Goal: Task Accomplishment & Management: Manage account settings

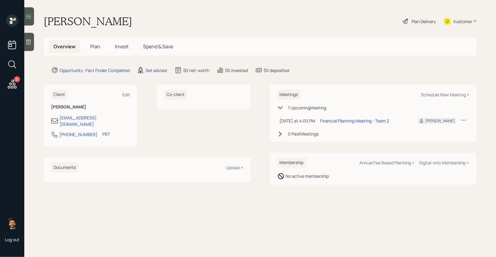
click at [153, 71] on div "Set advisor" at bounding box center [156, 70] width 22 height 6
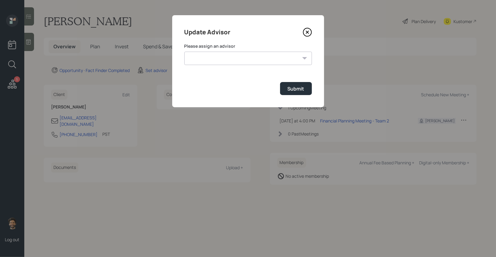
click at [205, 55] on select "Michael Russo Jonah Coleman Tyler End Treva Nostdahl Eric Schwartz Sami Boghos …" at bounding box center [247, 58] width 127 height 13
select select "f14b762f-c7c2-4b89-9227-8fa891345eea"
click at [184, 52] on select "Michael Russo Jonah Coleman Tyler End Treva Nostdahl Eric Schwartz Sami Boghos …" at bounding box center [247, 58] width 127 height 13
click at [288, 93] on button "Submit" at bounding box center [296, 88] width 32 height 13
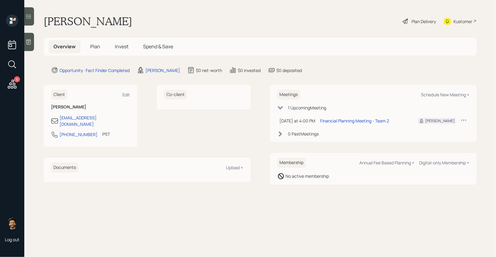
drag, startPoint x: 123, startPoint y: 22, endPoint x: 40, endPoint y: 20, distance: 82.6
click at [40, 20] on main "Andrea Mitchell Plan Delivery Kustomer Overview Plan Invest Spend & Save Opport…" at bounding box center [259, 128] width 471 height 257
click at [96, 49] on span "Plan" at bounding box center [95, 46] width 10 height 7
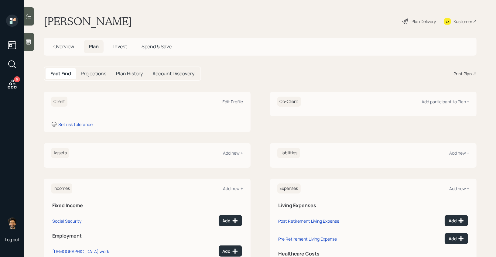
click at [231, 103] on div "Edit Profile" at bounding box center [232, 102] width 21 height 6
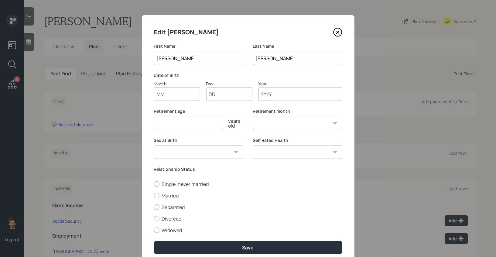
click at [172, 97] on input "Month" at bounding box center [177, 93] width 46 height 13
type input "05"
type input "25"
type input "1957"
select select "5"
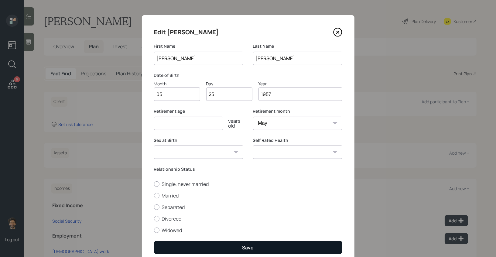
type input "1957"
click at [174, 244] on button "Save" at bounding box center [248, 247] width 188 height 13
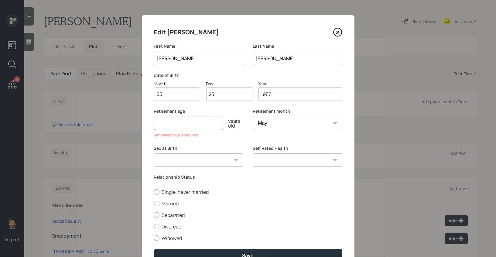
click at [177, 128] on input "number" at bounding box center [188, 123] width 69 height 13
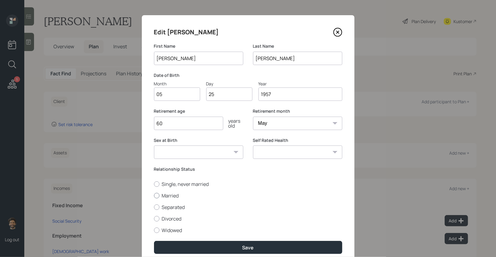
scroll to position [25, 0]
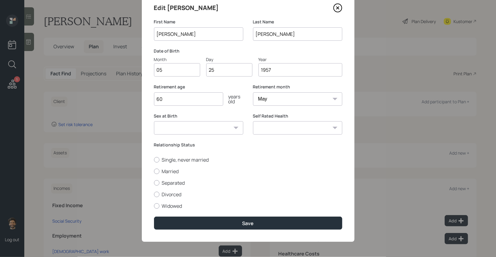
type input "60"
click at [184, 230] on div "Edit Andrea First Name Andrea Last Name Mitchell Date of Birth Month 05 Day 25 …" at bounding box center [248, 116] width 212 height 251
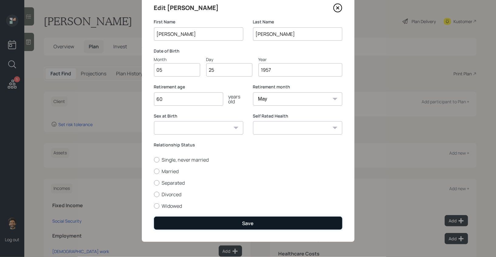
click at [178, 222] on button "Save" at bounding box center [248, 222] width 188 height 13
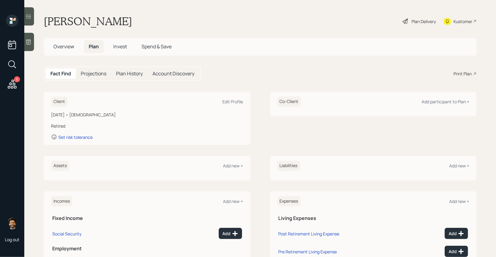
click at [30, 39] on icon at bounding box center [28, 42] width 6 height 6
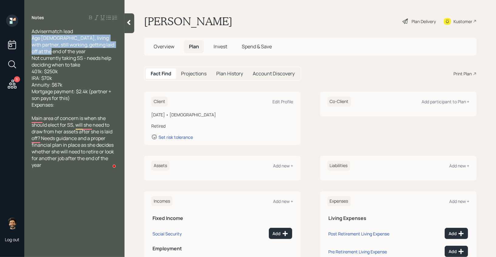
drag, startPoint x: 59, startPoint y: 51, endPoint x: 28, endPoint y: 39, distance: 33.4
click at [28, 39] on div "Advisermatch lead Age 68, living with partner, still working, getting laid off …" at bounding box center [74, 98] width 100 height 140
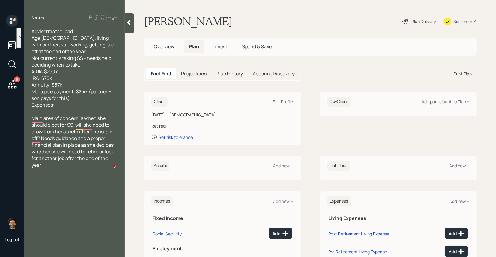
click at [129, 22] on icon at bounding box center [128, 22] width 3 height 5
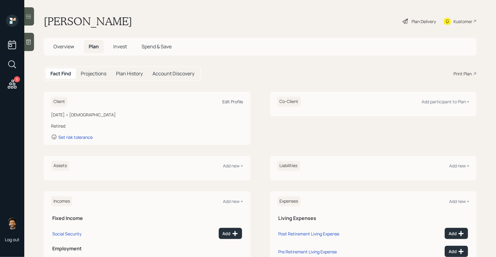
click at [228, 101] on div "Edit Profile" at bounding box center [232, 102] width 21 height 6
select select "5"
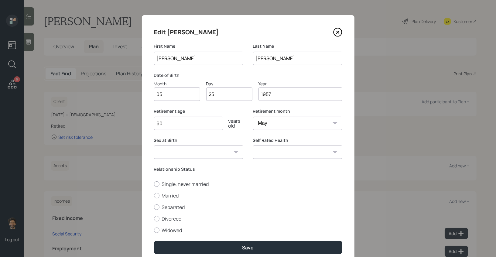
click at [182, 128] on input "60" at bounding box center [188, 123] width 69 height 13
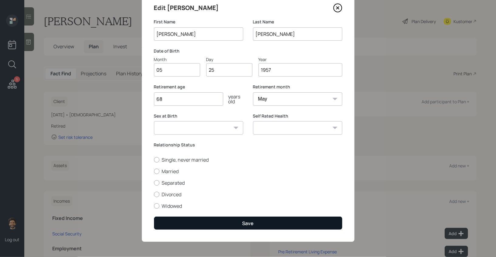
type input "68"
click at [225, 218] on button "Save" at bounding box center [248, 222] width 188 height 13
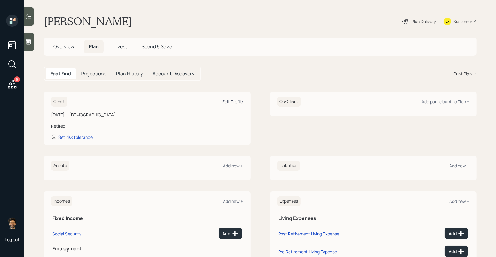
click at [231, 103] on div "Edit Profile" at bounding box center [232, 102] width 21 height 6
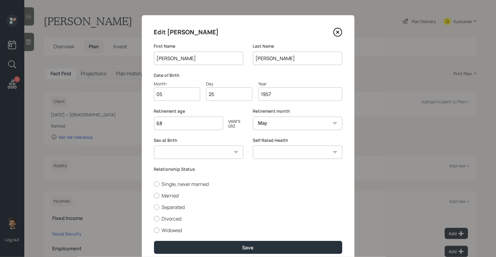
click at [268, 120] on select "January February March April May June July August September October November De…" at bounding box center [297, 123] width 89 height 13
select select "1"
click at [253, 117] on select "January February March April May June July August September October November De…" at bounding box center [297, 123] width 89 height 13
click at [174, 125] on input "68" at bounding box center [188, 123] width 69 height 13
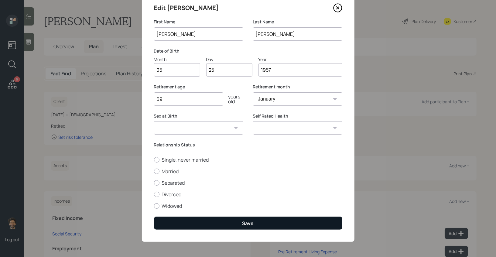
type input "69"
click at [195, 217] on button "Save" at bounding box center [248, 222] width 188 height 13
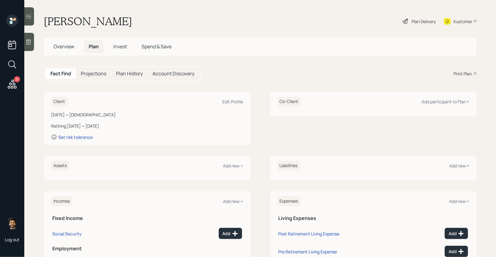
drag, startPoint x: 115, startPoint y: 125, endPoint x: 52, endPoint y: 125, distance: 62.5
click at [52, 125] on div "Retiring in 1 year • January 2026" at bounding box center [147, 126] width 192 height 6
click at [118, 127] on div "Retiring in 1 year • January 2026" at bounding box center [147, 126] width 192 height 6
drag, startPoint x: 118, startPoint y: 126, endPoint x: 87, endPoint y: 125, distance: 30.7
click at [87, 125] on div "Retiring in 1 year • January 2026" at bounding box center [147, 126] width 192 height 6
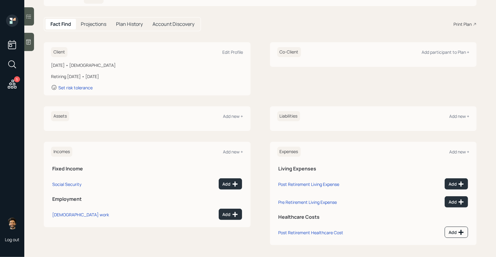
scroll to position [51, 0]
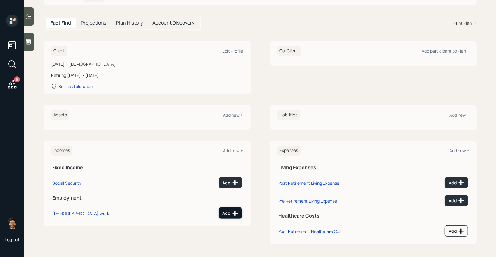
click at [229, 212] on div "Add" at bounding box center [229, 213] width 15 height 6
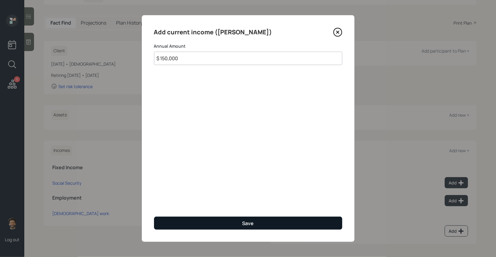
type input "$ 150,000"
click at [201, 225] on button "Save" at bounding box center [248, 222] width 188 height 13
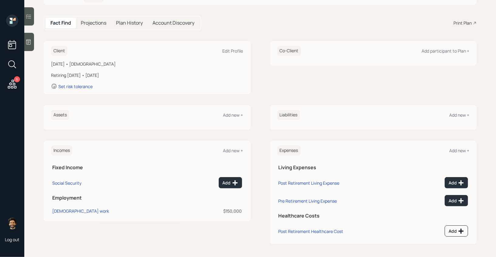
click at [29, 48] on div at bounding box center [29, 42] width 10 height 18
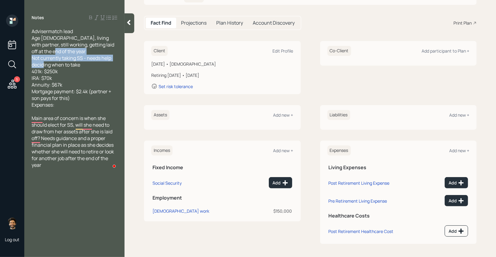
drag, startPoint x: 86, startPoint y: 64, endPoint x: 35, endPoint y: 57, distance: 51.5
click at [35, 57] on div "Advisermatch lead Age 68, living with partner, still working, getting laid off …" at bounding box center [75, 68] width 86 height 80
click at [129, 24] on icon at bounding box center [128, 22] width 3 height 5
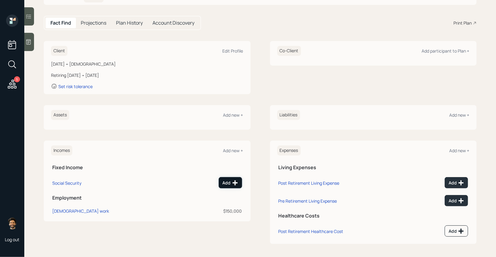
click at [233, 183] on icon at bounding box center [235, 183] width 6 height 6
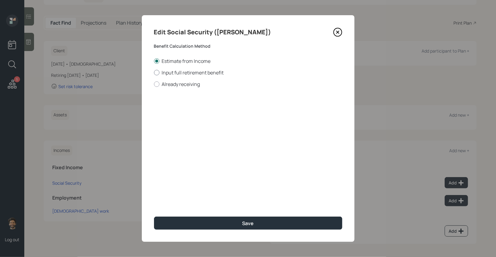
click at [159, 73] on div at bounding box center [156, 72] width 5 height 5
click at [154, 73] on input "Input full retirement benefit" at bounding box center [154, 72] width 0 height 0
radio input "true"
click at [171, 113] on input "$" at bounding box center [248, 109] width 188 height 13
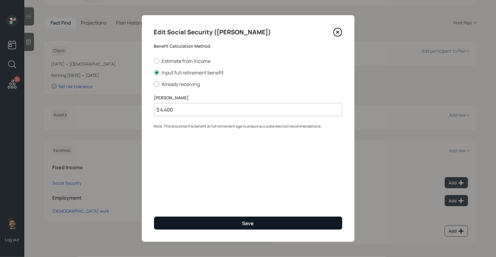
type input "$ 4,400"
click at [195, 222] on button "Save" at bounding box center [248, 222] width 188 height 13
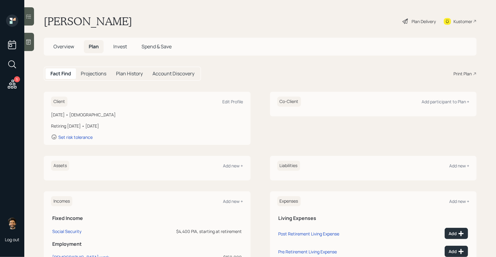
click at [92, 72] on h5 "Projections" at bounding box center [93, 74] width 25 height 6
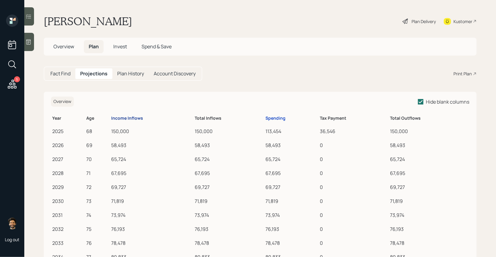
click at [135, 117] on div "Income Inflows" at bounding box center [127, 118] width 32 height 5
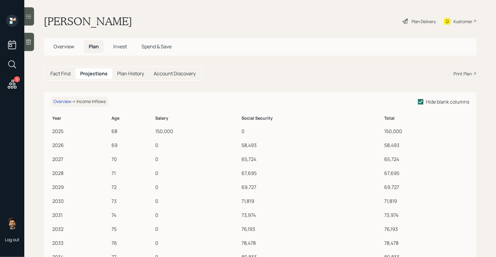
click at [57, 73] on h5 "Fact Find" at bounding box center [60, 74] width 20 height 6
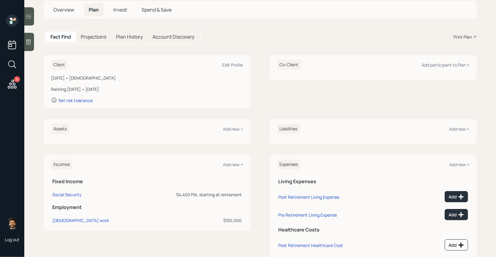
scroll to position [51, 0]
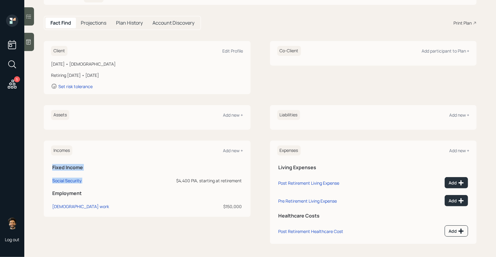
drag, startPoint x: 243, startPoint y: 180, endPoint x: 177, endPoint y: 181, distance: 65.9
click at [177, 181] on div "Incomes Add new + Fixed Income Social Security $4,400 PIA, starting at retireme…" at bounding box center [147, 179] width 207 height 76
click at [177, 181] on div "$4,400 PIA, starting at retirement" at bounding box center [191, 180] width 100 height 6
click at [150, 171] on th "Fixed Income" at bounding box center [147, 166] width 192 height 12
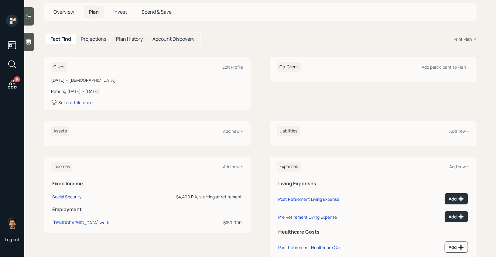
scroll to position [34, 0]
click at [31, 39] on icon at bounding box center [28, 42] width 6 height 6
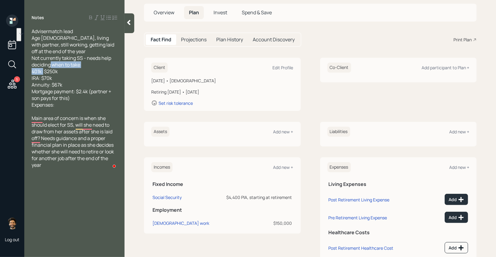
drag, startPoint x: 66, startPoint y: 76, endPoint x: 34, endPoint y: 70, distance: 32.7
click at [36, 70] on div "Advisermatch lead Age 68, living with partner, still working, getting laid off …" at bounding box center [75, 68] width 86 height 80
click at [132, 24] on icon at bounding box center [129, 22] width 6 height 6
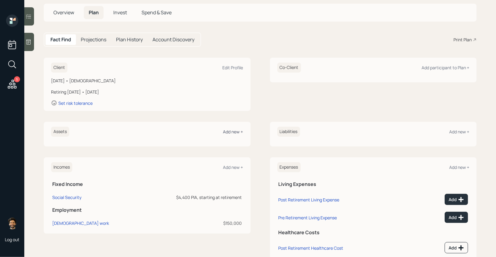
click at [225, 131] on div "Add new +" at bounding box center [233, 132] width 20 height 6
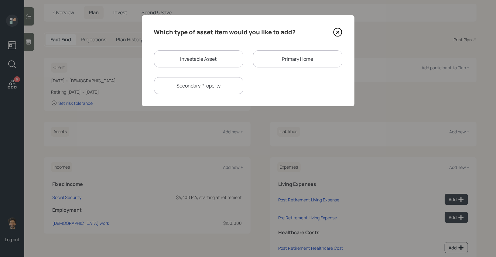
click at [200, 63] on div "Investable Asset" at bounding box center [198, 58] width 89 height 17
select select "taxable"
select select "balanced"
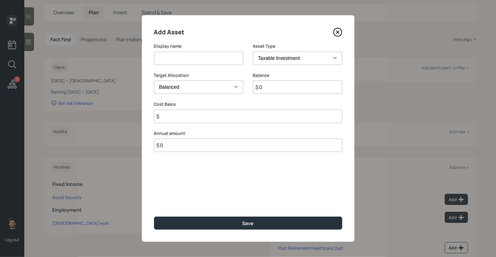
click at [189, 57] on input at bounding box center [198, 58] width 89 height 13
type input "Current 401k"
click at [273, 87] on input "$ 0" at bounding box center [297, 86] width 89 height 13
type input "$ 205,000"
click at [282, 58] on select "SEP IRA IRA Roth IRA 401(k) Roth 401(k) 403(b) Roth 403(b) 457(b) Roth 457(b) H…" at bounding box center [297, 58] width 89 height 13
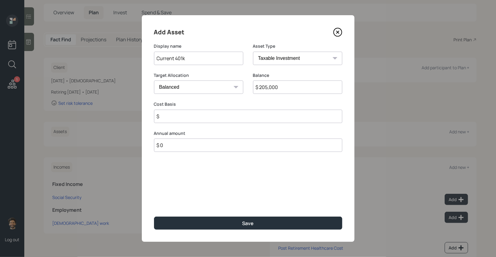
select select "company_sponsored"
click at [253, 52] on select "SEP IRA IRA Roth IRA 401(k) Roth 401(k) 403(b) Roth 403(b) 457(b) Roth 457(b) H…" at bounding box center [297, 58] width 89 height 13
click at [184, 115] on input "number" at bounding box center [194, 116] width 80 height 13
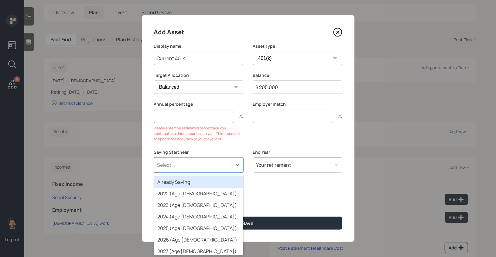
click at [0, 0] on form "Display name Current 401k Asset Type SEP IRA IRA Roth IRA 401(k) Roth 401(k) 40…" at bounding box center [0, 0] width 0 height 0
click at [180, 183] on div "Already Saving" at bounding box center [198, 182] width 89 height 12
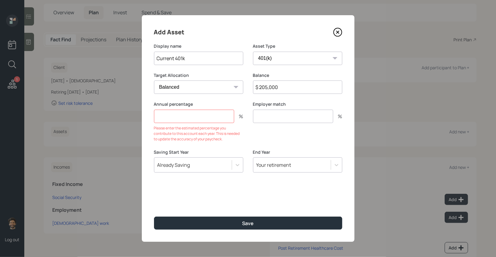
click at [180, 117] on input "number" at bounding box center [194, 116] width 80 height 13
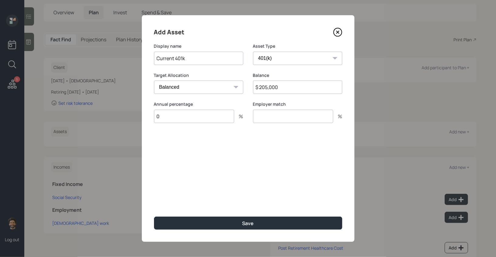
type input "0"
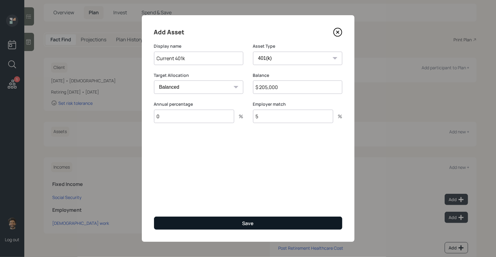
type input "5"
click at [180, 220] on button "Save" at bounding box center [248, 222] width 188 height 13
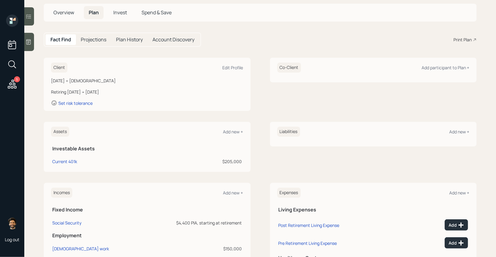
click at [32, 47] on div at bounding box center [29, 42] width 10 height 18
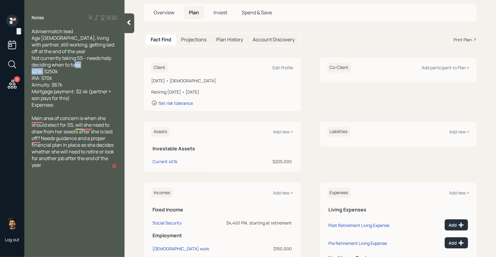
drag, startPoint x: 56, startPoint y: 79, endPoint x: 32, endPoint y: 79, distance: 23.1
click at [32, 79] on div "Advisermatch lead Age 68, living with partner, still working, getting laid off …" at bounding box center [75, 68] width 86 height 80
click at [129, 22] on icon at bounding box center [128, 22] width 3 height 5
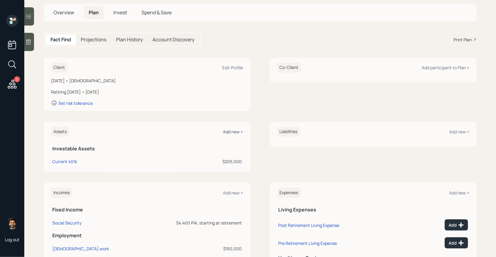
click at [232, 132] on div "Add new +" at bounding box center [233, 132] width 20 height 6
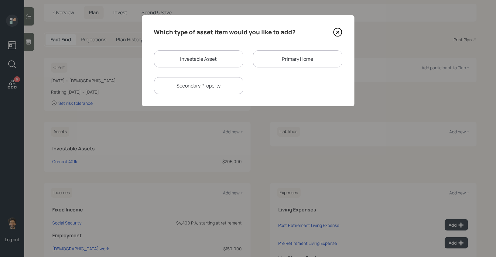
click at [191, 57] on div "Investable Asset" at bounding box center [198, 58] width 89 height 17
select select "taxable"
select select "balanced"
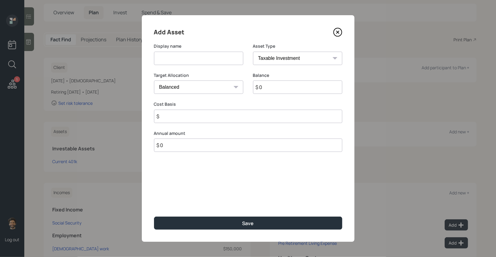
click at [181, 64] on input at bounding box center [198, 58] width 89 height 13
type input "IRA"
click at [288, 61] on select "SEP IRA IRA Roth IRA 401(k) Roth 401(k) 403(b) Roth 403(b) 457(b) Roth 457(b) H…" at bounding box center [297, 58] width 89 height 13
select select "ira"
click at [253, 52] on select "SEP IRA IRA Roth IRA 401(k) Roth 401(k) 403(b) Roth 403(b) 457(b) Roth 457(b) H…" at bounding box center [297, 58] width 89 height 13
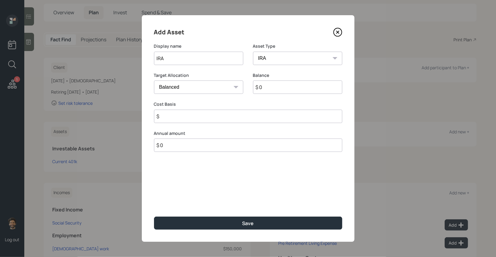
type input "$"
click at [272, 85] on input "$ 0" at bounding box center [297, 86] width 89 height 13
click at [202, 62] on input "IRA" at bounding box center [198, 58] width 89 height 13
click at [268, 84] on input "$ 0" at bounding box center [297, 86] width 89 height 13
type input "$ 67,000"
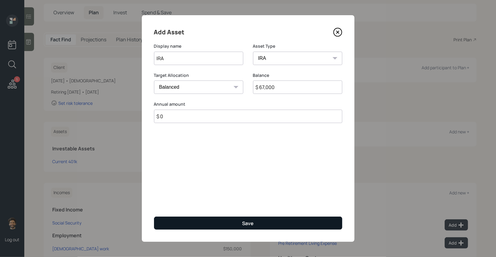
type input "$ 0"
click at [223, 222] on button "Save" at bounding box center [248, 222] width 188 height 13
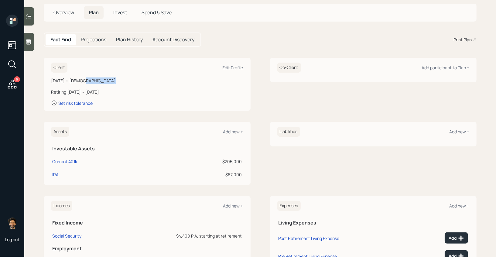
drag, startPoint x: 103, startPoint y: 81, endPoint x: 81, endPoint y: 82, distance: 22.5
click at [81, 82] on div "May 25, 1957 • 68 years old" at bounding box center [147, 80] width 192 height 6
click at [112, 81] on div "May 25, 1957 • 68 years old" at bounding box center [147, 80] width 192 height 6
click at [54, 175] on div "IRA" at bounding box center [55, 174] width 6 height 6
select select "ira"
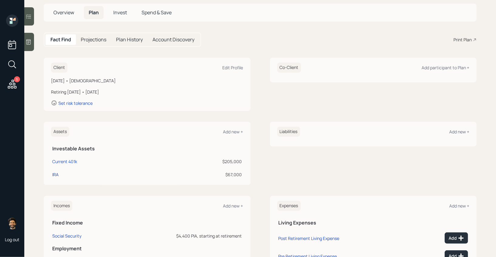
select select "balanced"
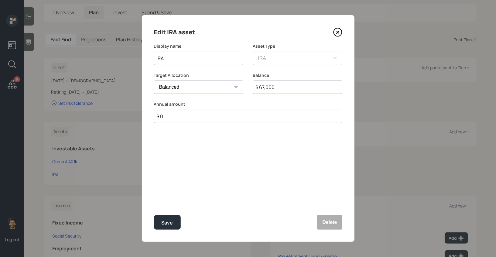
click at [198, 59] on input "IRA" at bounding box center [198, 58] width 89 height 13
type input "IRA (Annuity off surrender 01/2028"
click at [167, 223] on div "Save" at bounding box center [167, 223] width 12 height 8
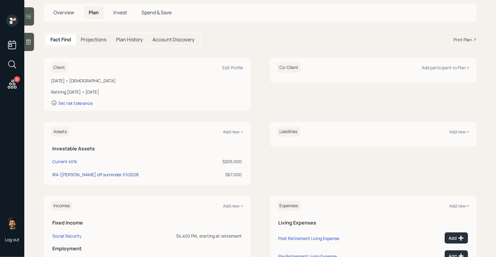
click at [93, 174] on div "IRA (Annuity off surrender 01/2028" at bounding box center [95, 174] width 86 height 6
select select "ira"
select select "balanced"
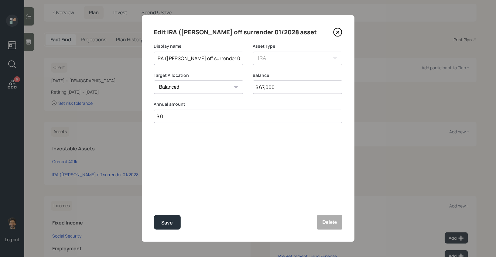
click at [237, 57] on input "IRA (Annuity off surrender 01/2028" at bounding box center [198, 58] width 89 height 13
type input "IRA ([PERSON_NAME] off surrender 01/2028)"
click at [169, 219] on div "Save" at bounding box center [167, 223] width 12 height 8
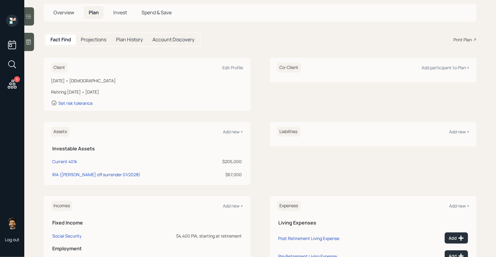
click at [29, 46] on div at bounding box center [29, 42] width 10 height 18
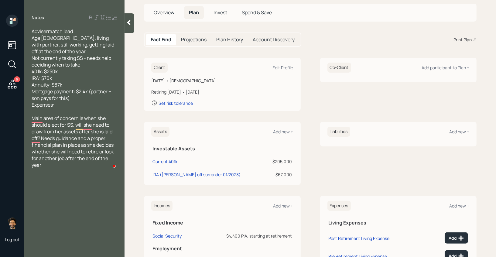
click at [127, 23] on icon at bounding box center [128, 22] width 3 height 5
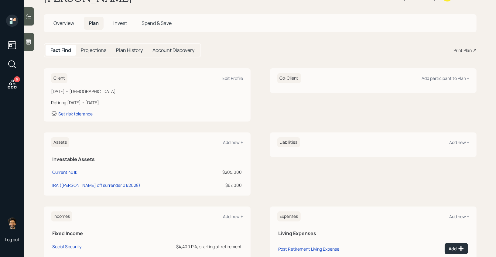
scroll to position [25, 0]
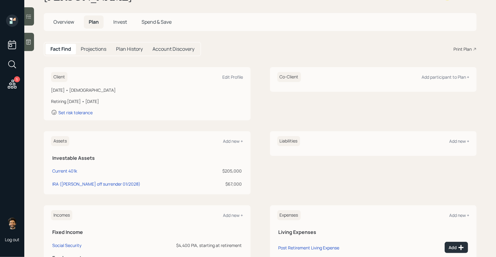
click at [102, 163] on td "Current 401k" at bounding box center [128, 169] width 154 height 13
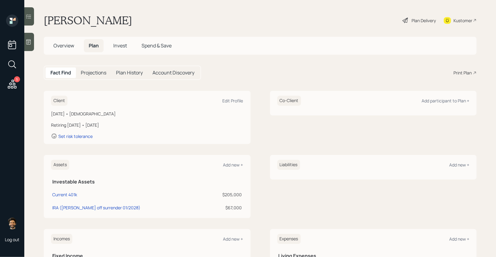
scroll to position [0, 0]
click at [31, 39] on icon at bounding box center [28, 42] width 6 height 6
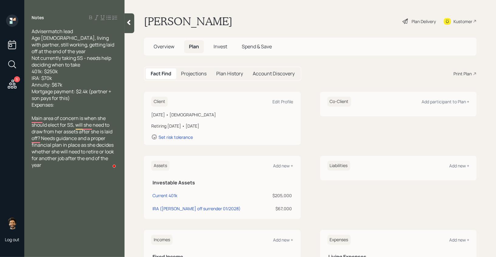
click at [126, 26] on div at bounding box center [129, 23] width 10 height 20
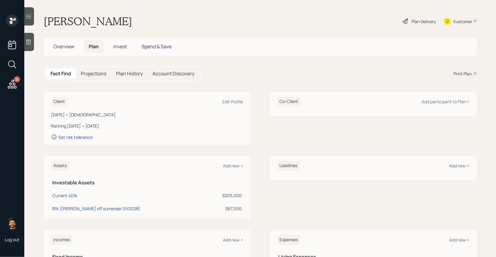
scroll to position [90, 0]
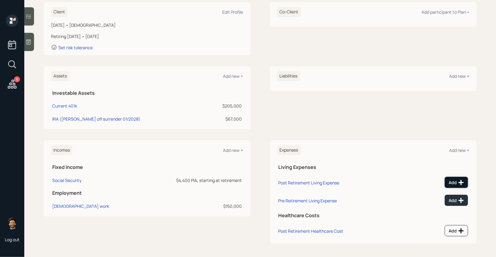
click at [450, 184] on div "Add" at bounding box center [455, 182] width 15 height 6
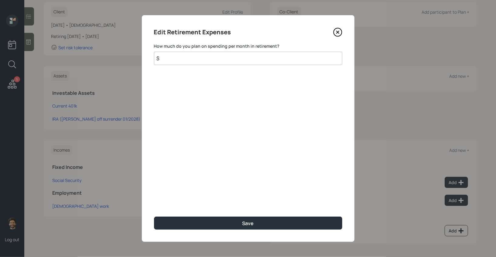
click at [220, 58] on input "$" at bounding box center [248, 58] width 188 height 13
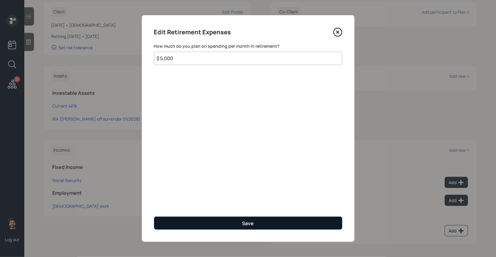
type input "$ 5,000"
click at [189, 227] on button "Save" at bounding box center [248, 222] width 188 height 13
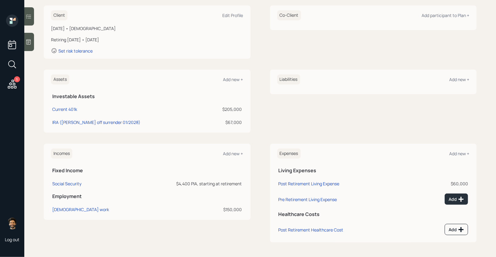
scroll to position [85, 0]
click at [456, 199] on div "Add" at bounding box center [455, 200] width 15 height 6
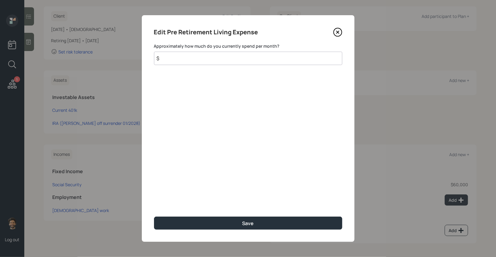
click at [199, 62] on input "$" at bounding box center [248, 58] width 188 height 13
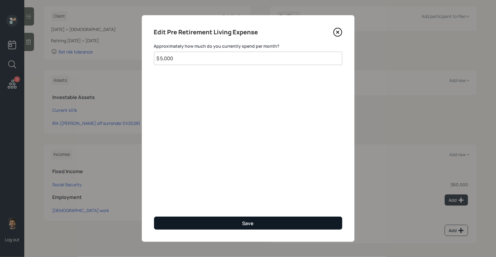
type input "$ 5,000"
click at [181, 218] on button "Save" at bounding box center [248, 222] width 188 height 13
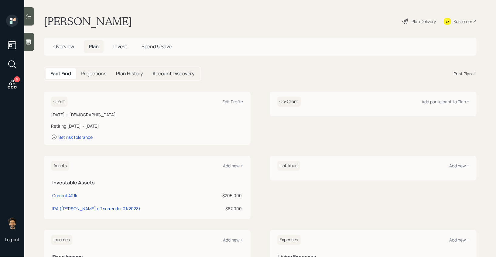
click at [420, 24] on div "Plan Delivery" at bounding box center [423, 21] width 24 height 6
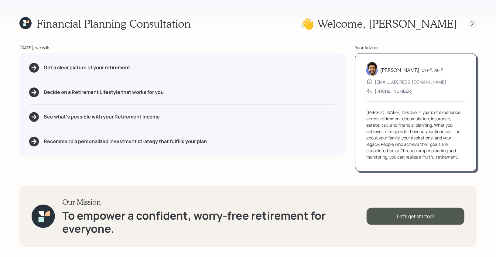
click at [474, 25] on icon at bounding box center [472, 24] width 6 height 6
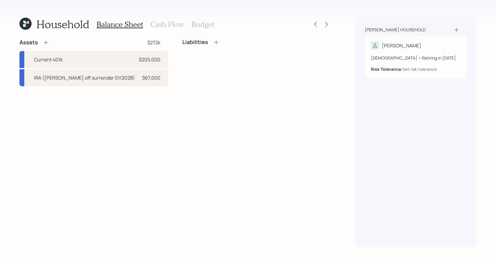
click at [25, 25] on icon at bounding box center [24, 25] width 3 height 3
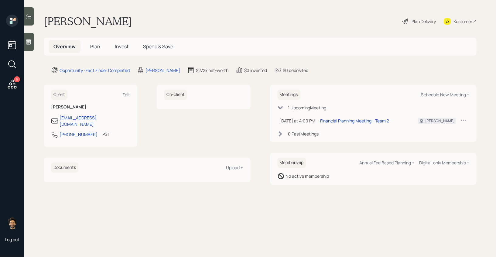
click at [97, 46] on span "Plan" at bounding box center [95, 46] width 10 height 7
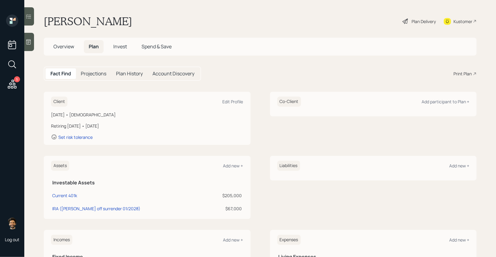
click at [418, 21] on div "Plan Delivery" at bounding box center [423, 21] width 24 height 6
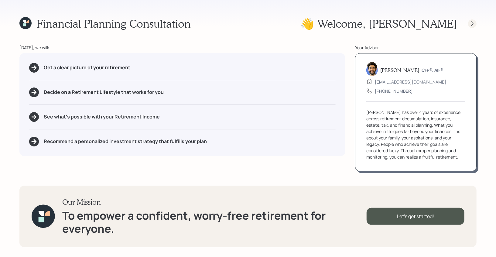
click at [472, 22] on icon at bounding box center [472, 24] width 6 height 6
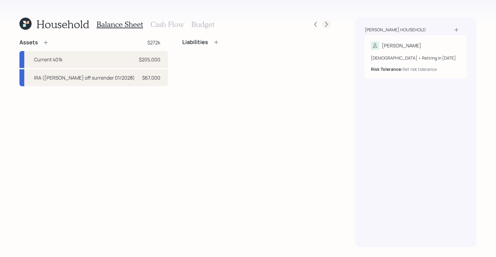
click at [324, 26] on icon at bounding box center [326, 24] width 6 height 6
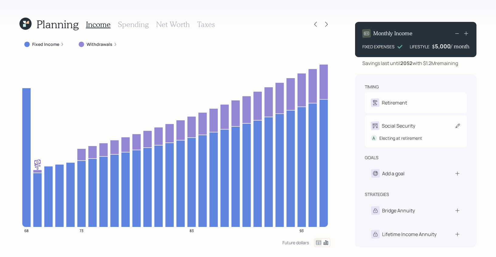
click at [386, 140] on div "A Electing at retirement" at bounding box center [416, 135] width 90 height 11
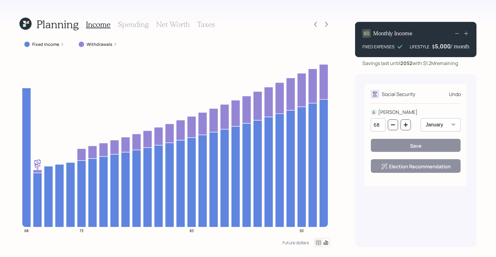
drag, startPoint x: 380, startPoint y: 127, endPoint x: 364, endPoint y: 126, distance: 16.7
click at [364, 126] on div "Social Security Undo A ANDREA 68 January February March April May June July Aug…" at bounding box center [415, 160] width 121 height 173
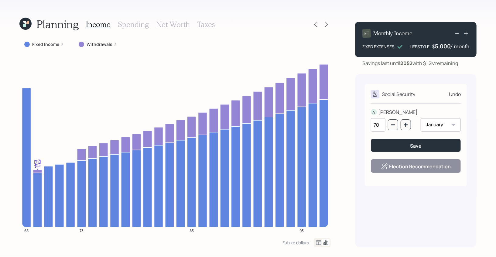
type input "70"
click at [470, 116] on div "Social Security Undo A ANDREA 70 January February March April May June July Aug…" at bounding box center [415, 160] width 121 height 173
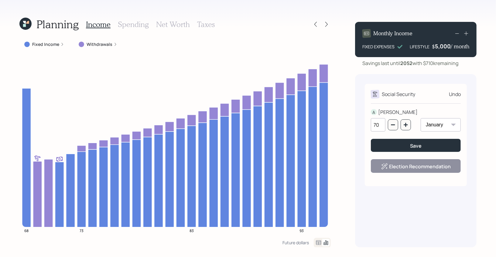
click at [444, 125] on select "January February March April May June July August September October November De…" at bounding box center [440, 124] width 40 height 13
select select "12"
click at [420, 118] on select "January February March April May June July August September October November De…" at bounding box center [440, 124] width 40 height 13
click at [411, 143] on div "Save" at bounding box center [416, 145] width 12 height 7
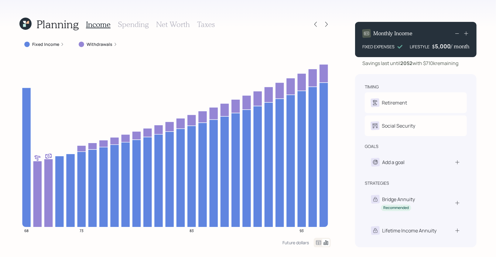
click at [31, 26] on icon at bounding box center [25, 24] width 14 height 14
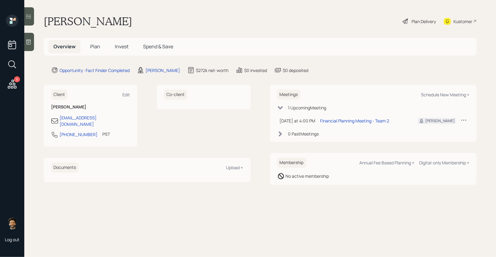
click at [96, 49] on span "Plan" at bounding box center [95, 46] width 10 height 7
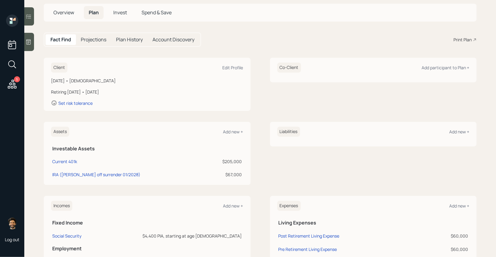
scroll to position [46, 0]
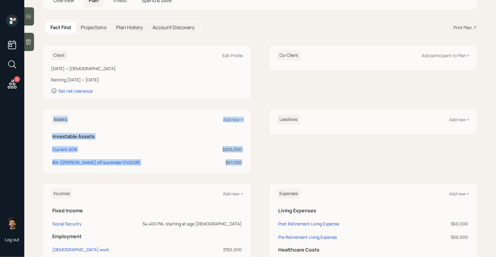
drag, startPoint x: 241, startPoint y: 162, endPoint x: 50, endPoint y: 151, distance: 191.5
click at [50, 151] on div "Assets Add new + Investable Assets Current 401k $205,000 IRA (Annuity off surre…" at bounding box center [147, 141] width 207 height 63
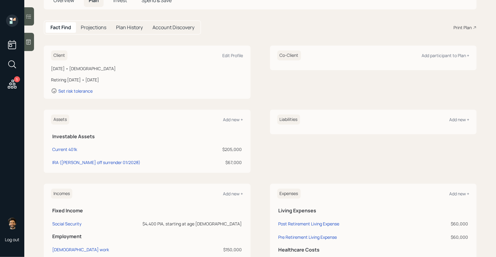
click at [29, 40] on icon at bounding box center [28, 42] width 6 height 6
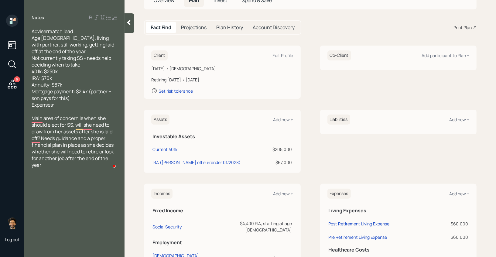
click at [128, 26] on div at bounding box center [129, 23] width 10 height 20
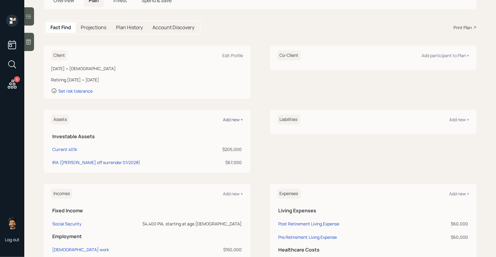
click at [235, 121] on div "Add new +" at bounding box center [233, 120] width 20 height 6
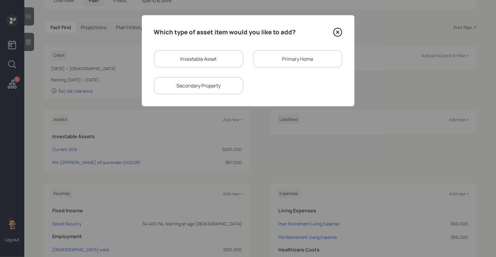
click at [181, 57] on div "Investable Asset" at bounding box center [198, 58] width 89 height 17
select select "taxable"
select select "balanced"
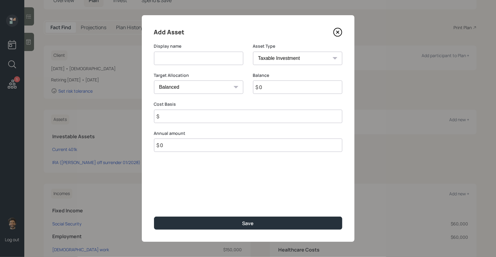
click at [275, 57] on select "SEP IRA IRA Roth IRA 401(k) Roth 401(k) 403(b) Roth 403(b) 457(b) Roth 457(b) H…" at bounding box center [297, 58] width 89 height 13
select select "emergency_fund"
click at [253, 52] on select "SEP IRA IRA Roth IRA 401(k) Roth 401(k) 403(b) Roth 403(b) 457(b) Roth 457(b) H…" at bounding box center [297, 58] width 89 height 13
click at [173, 62] on input at bounding box center [198, 58] width 89 height 13
type input "C"
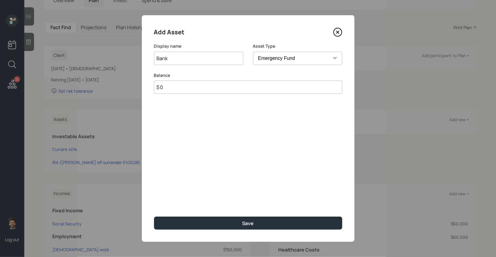
type input "Bank"
click at [184, 88] on input "$ 0" at bounding box center [248, 86] width 188 height 13
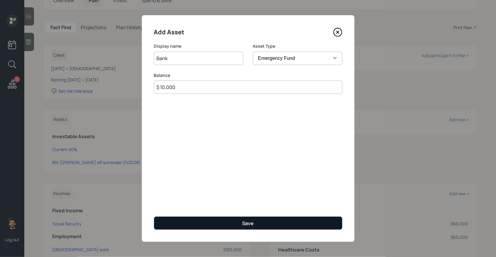
type input "$ 10,000"
click at [193, 226] on button "Save" at bounding box center [248, 222] width 188 height 13
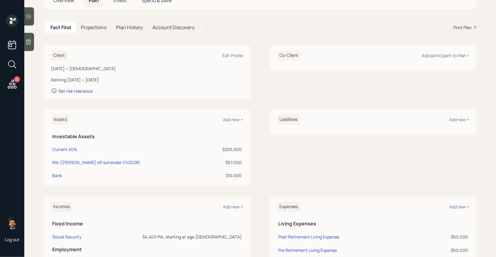
click at [69, 89] on div "Set risk tolerance" at bounding box center [75, 91] width 34 height 6
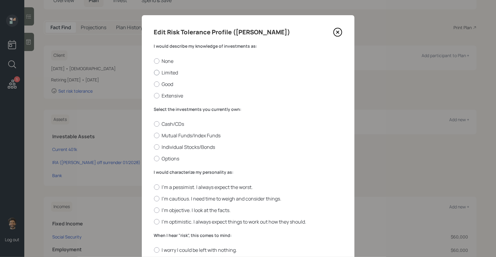
click at [178, 74] on label "Limited" at bounding box center [248, 72] width 188 height 7
click at [154, 73] on input "Limited" at bounding box center [154, 72] width 0 height 0
radio input "true"
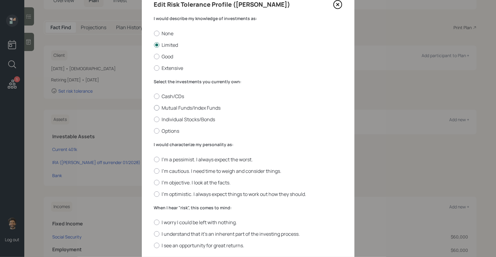
click at [181, 105] on label "Mutual Funds/Index Funds" at bounding box center [248, 107] width 188 height 7
click at [154, 108] on input "Mutual Funds/Index Funds" at bounding box center [154, 108] width 0 height 0
radio input "true"
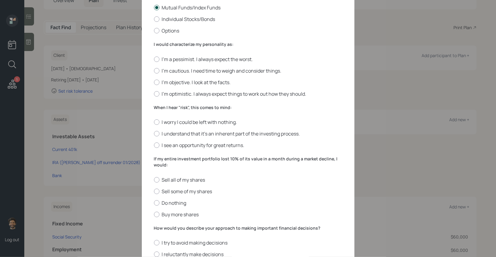
scroll to position [142, 0]
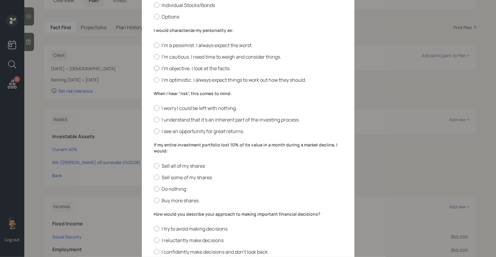
click at [173, 69] on label "I'm objective. I look at the facts." at bounding box center [248, 68] width 188 height 7
click at [154, 68] on input "I'm objective. I look at the facts." at bounding box center [154, 68] width 0 height 0
radio input "true"
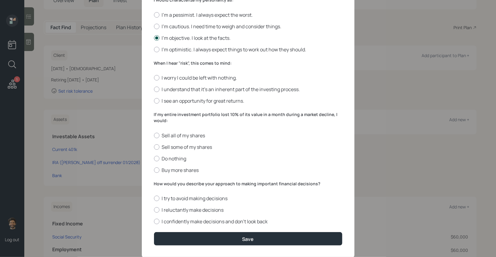
scroll to position [178, 0]
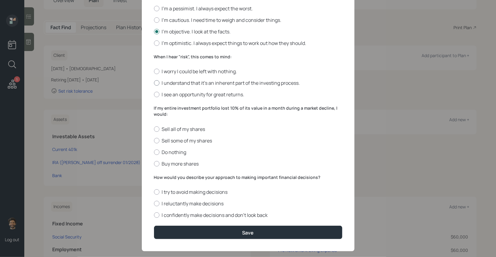
click at [173, 86] on label "I understand that it’s an inherent part of the investing process." at bounding box center [248, 83] width 188 height 7
click at [154, 83] on input "I understand that it’s an inherent part of the investing process." at bounding box center [154, 83] width 0 height 0
radio input "true"
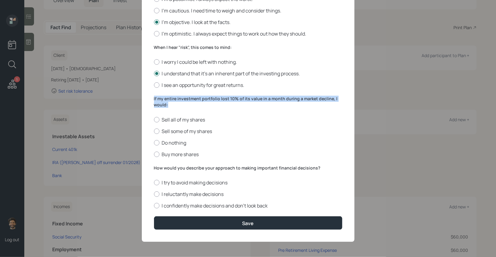
drag, startPoint x: 169, startPoint y: 103, endPoint x: 146, endPoint y: 97, distance: 23.8
click at [146, 97] on div "Edit Risk Tolerance Profile (Andrea) I would describe my knowledge of investmen…" at bounding box center [248, 34] width 212 height 414
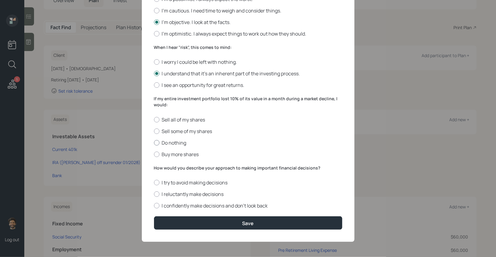
click at [159, 140] on label "Do nothing" at bounding box center [248, 142] width 188 height 7
click at [154, 142] on input "Do nothing" at bounding box center [154, 142] width 0 height 0
radio input "true"
click at [169, 165] on label "How would you describe your approach to making important financial decisions?" at bounding box center [248, 168] width 188 height 6
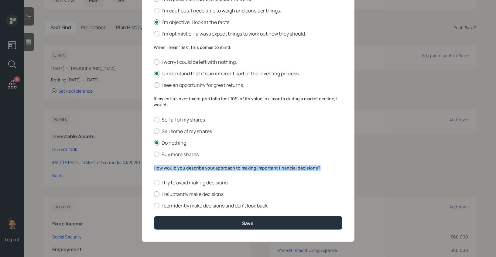
click at [169, 165] on label "How would you describe your approach to making important financial decisions?" at bounding box center [248, 168] width 188 height 6
click at [166, 195] on label "I reluctantly make decisions" at bounding box center [248, 194] width 188 height 7
click at [154, 194] on input "I reluctantly make decisions" at bounding box center [154, 194] width 0 height 0
radio input "true"
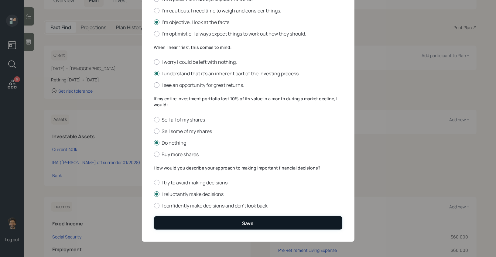
click at [167, 221] on button "Save" at bounding box center [248, 222] width 188 height 13
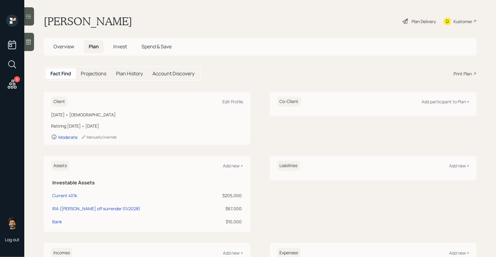
click at [117, 46] on span "Invest" at bounding box center [120, 46] width 14 height 7
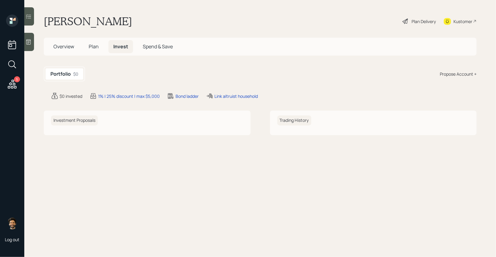
click at [446, 72] on div "Propose Account +" at bounding box center [457, 74] width 37 height 6
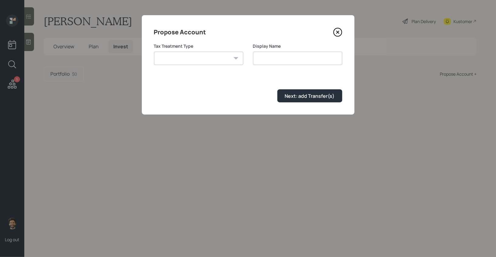
click at [204, 59] on select "Roth Taxable Traditional" at bounding box center [198, 58] width 89 height 13
select select "traditional"
click at [154, 52] on select "Roth Taxable Traditional" at bounding box center [198, 58] width 89 height 13
type input "Traditional"
click at [286, 93] on div "Next: add Transfer(s)" at bounding box center [310, 96] width 50 height 7
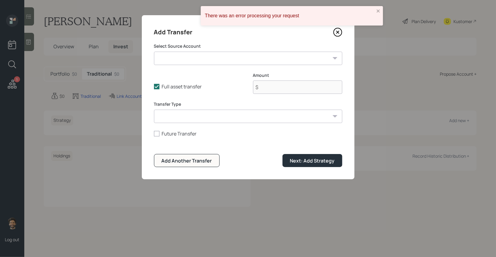
click at [163, 63] on select "Current 401k ($205,000 | 401(k)) IRA (Annuity off surrender 01/2028) ($67,000 |…" at bounding box center [248, 58] width 188 height 13
select select "a044f160-d3fd-41de-9e7f-4271747f3ae5"
click at [154, 52] on select "Current 401k ($205,000 | 401(k)) IRA (Annuity off surrender 01/2028) ($67,000 |…" at bounding box center [248, 58] width 188 height 13
type input "$ 205,000"
click at [180, 114] on select "ACAT Transfer Non ACAT Transfer Capitalize Rollover Rollover Deposit" at bounding box center [248, 116] width 188 height 13
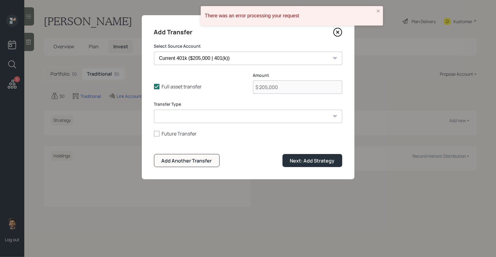
select select "acat_transfer"
click at [154, 110] on select "ACAT Transfer Non ACAT Transfer Capitalize Rollover Rollover Deposit" at bounding box center [248, 116] width 188 height 13
click at [298, 157] on button "Next: Add Strategy" at bounding box center [312, 160] width 60 height 13
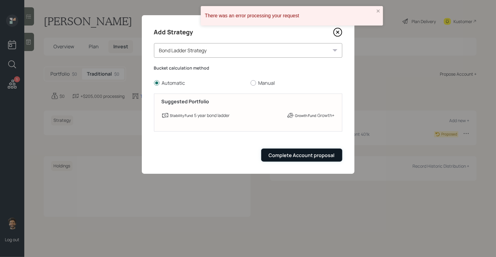
click at [304, 153] on div "Complete Account proposal" at bounding box center [302, 155] width 66 height 7
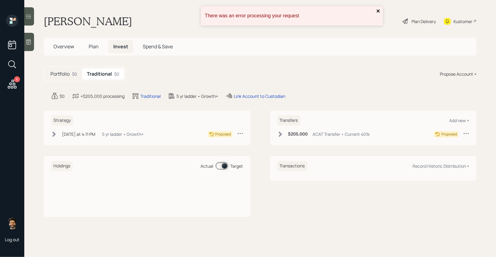
click at [377, 11] on icon "close" at bounding box center [377, 10] width 3 height 3
click at [413, 20] on div "Plan Delivery" at bounding box center [423, 21] width 24 height 6
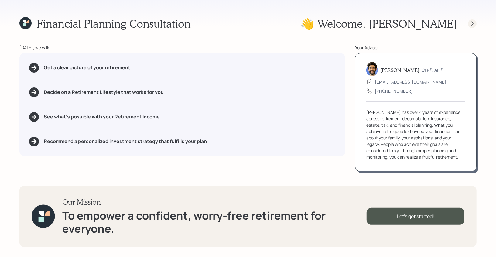
click at [469, 25] on div at bounding box center [472, 23] width 8 height 8
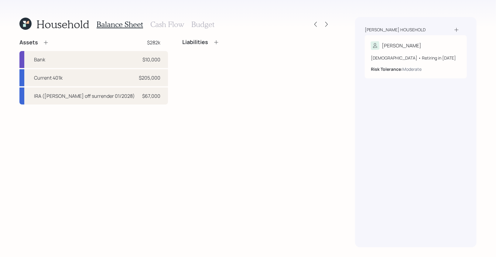
click at [29, 23] on icon at bounding box center [27, 22] width 3 height 3
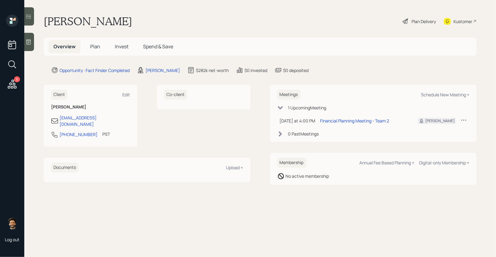
click at [96, 49] on span "Plan" at bounding box center [95, 46] width 10 height 7
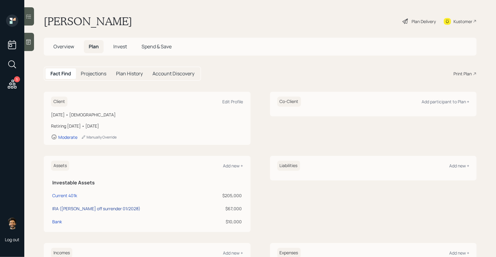
click at [57, 211] on div "IRA ([PERSON_NAME] off surrender 01/2028)" at bounding box center [96, 208] width 88 height 6
select select "ira"
select select "balanced"
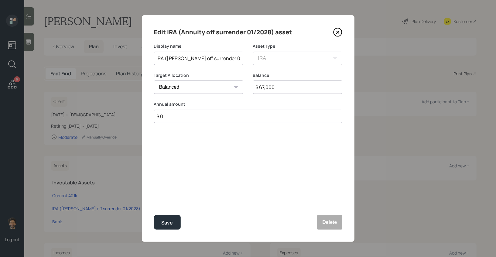
click at [181, 55] on input "IRA ([PERSON_NAME] off surrender 01/2028)" at bounding box center [198, 58] width 89 height 13
click at [331, 227] on button "Delete" at bounding box center [329, 222] width 25 height 15
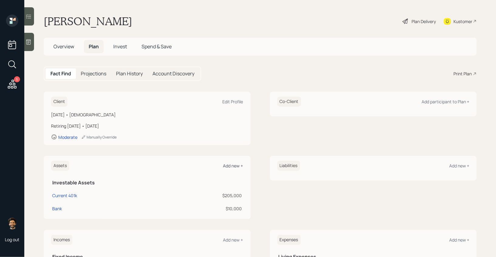
click at [229, 166] on div "Add new +" at bounding box center [233, 166] width 20 height 6
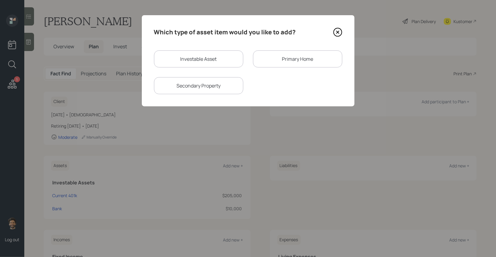
click at [194, 59] on div "Investable Asset" at bounding box center [198, 58] width 89 height 17
select select "taxable"
select select "balanced"
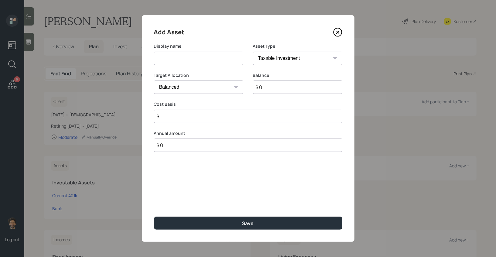
paste input "IRA ([PERSON_NAME] off surrender 01/2028)"
type input "IRA ([PERSON_NAME] off surrender 01/2028)"
click at [294, 55] on select "SEP IRA IRA Roth IRA 401(k) Roth 401(k) 403(b) Roth 403(b) 457(b) Roth 457(b) H…" at bounding box center [297, 58] width 89 height 13
select select "emergency_fund"
click at [253, 52] on select "SEP IRA IRA Roth IRA 401(k) Roth 401(k) 403(b) Roth 403(b) 457(b) Roth 457(b) H…" at bounding box center [297, 58] width 89 height 13
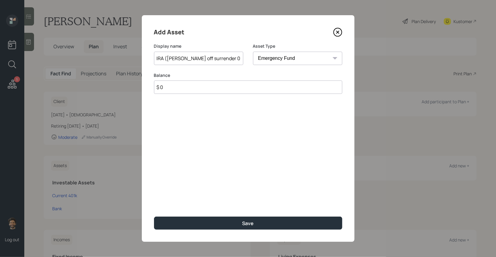
click at [276, 87] on input "$ 0" at bounding box center [248, 86] width 188 height 13
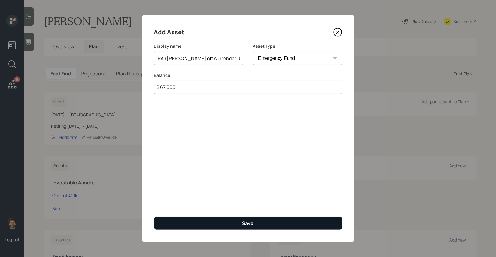
type input "$ 67,000"
click at [222, 222] on button "Save" at bounding box center [248, 222] width 188 height 13
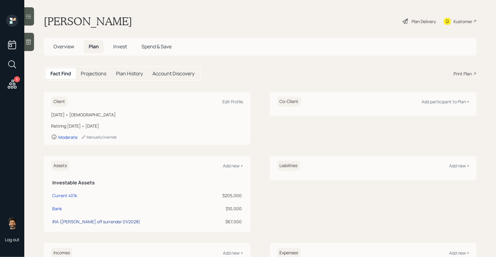
click at [59, 221] on div "IRA ([PERSON_NAME] off surrender 01/2028)" at bounding box center [96, 221] width 88 height 6
select select "emergency_fund"
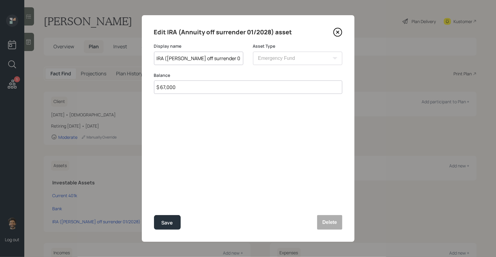
click at [334, 29] on icon at bounding box center [337, 32] width 8 height 8
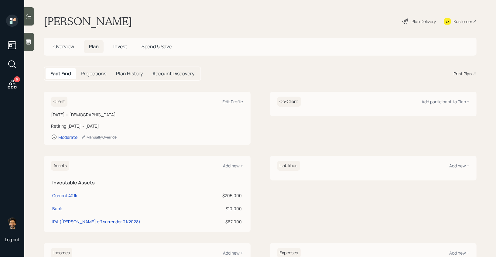
click at [417, 17] on div "Plan Delivery" at bounding box center [419, 21] width 35 height 13
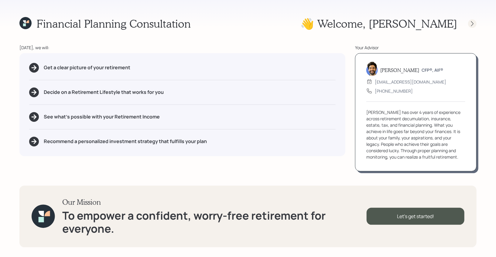
click at [472, 24] on icon at bounding box center [472, 24] width 6 height 6
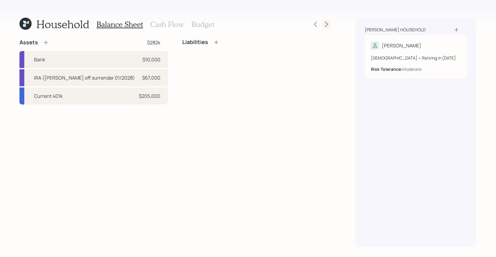
click at [328, 25] on icon at bounding box center [326, 24] width 6 height 6
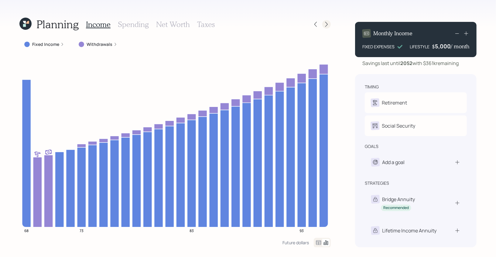
click at [328, 25] on icon at bounding box center [326, 24] width 6 height 6
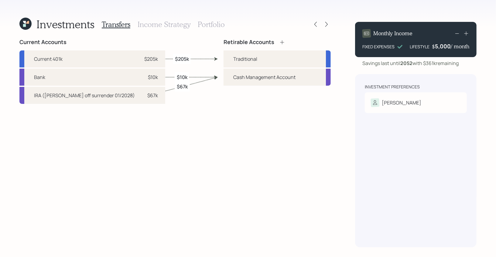
click at [185, 25] on h3 "Income Strategy" at bounding box center [163, 24] width 53 height 9
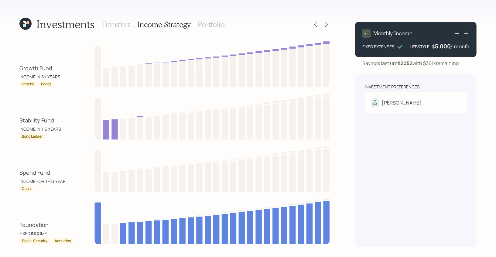
click at [202, 25] on h3 "Portfolio" at bounding box center [211, 24] width 27 height 9
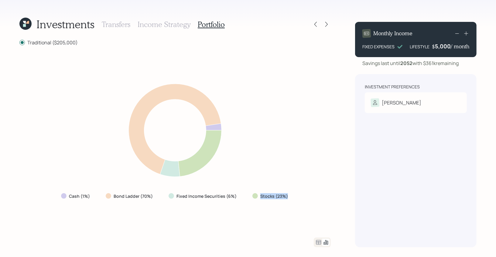
drag, startPoint x: 289, startPoint y: 198, endPoint x: 250, endPoint y: 196, distance: 38.6
click at [250, 196] on div "Stocks (23%)" at bounding box center [270, 196] width 46 height 11
drag, startPoint x: 237, startPoint y: 197, endPoint x: 66, endPoint y: 196, distance: 171.2
click at [66, 196] on div "Cash (1%) Bond Ladder (70%) Fixed Income Securities (6%) Stocks (23%)" at bounding box center [175, 196] width 238 height 11
click at [328, 23] on icon at bounding box center [326, 24] width 6 height 6
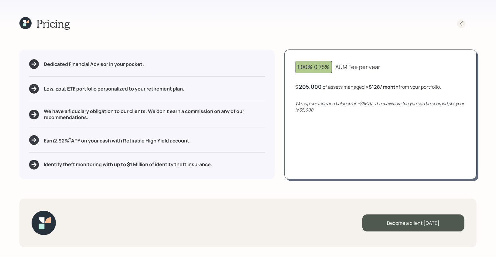
click at [460, 26] on icon at bounding box center [461, 24] width 6 height 6
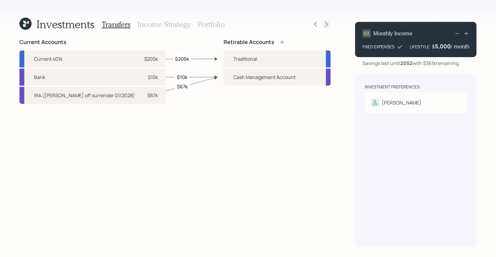
click at [328, 21] on div at bounding box center [326, 24] width 8 height 8
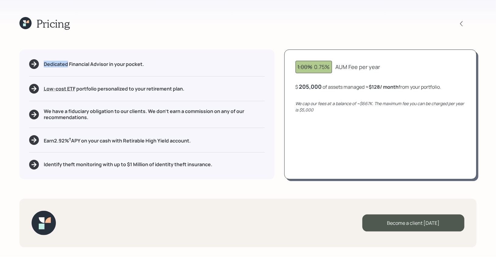
click at [328, 21] on div "Pricing" at bounding box center [247, 23] width 457 height 13
click at [457, 28] on div "Pricing" at bounding box center [247, 23] width 457 height 13
click at [459, 25] on icon at bounding box center [461, 24] width 6 height 6
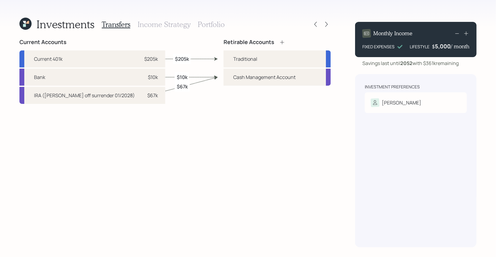
click at [211, 23] on h3 "Portfolio" at bounding box center [211, 24] width 27 height 9
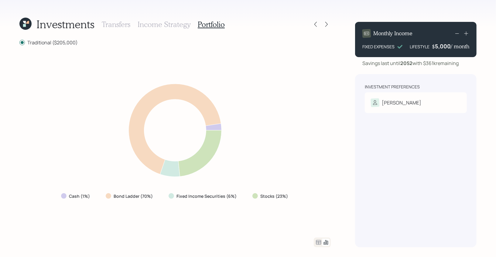
click at [317, 243] on icon at bounding box center [318, 242] width 5 height 5
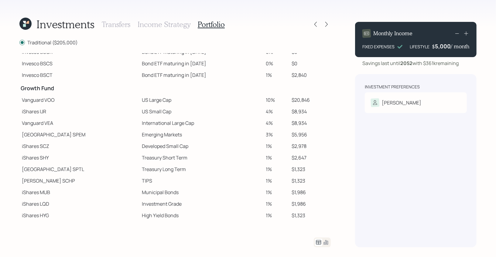
scroll to position [81, 0]
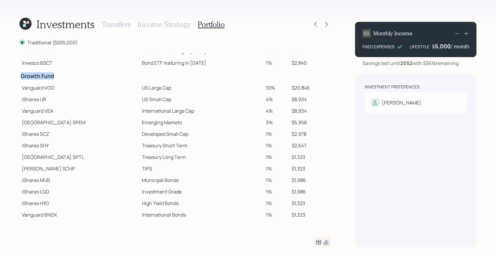
drag, startPoint x: 20, startPoint y: 77, endPoint x: 59, endPoint y: 77, distance: 39.5
click at [59, 77] on td "Growth Fund" at bounding box center [79, 75] width 120 height 13
drag, startPoint x: 22, startPoint y: 88, endPoint x: 47, endPoint y: 89, distance: 25.2
click at [47, 89] on td "Vanguard VOO" at bounding box center [79, 88] width 120 height 12
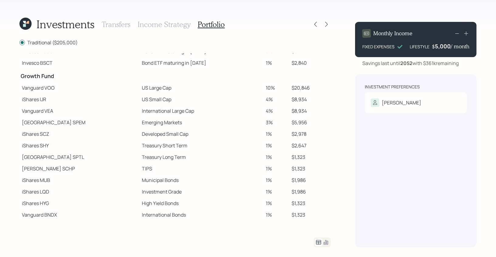
click at [30, 89] on td "Vanguard VOO" at bounding box center [79, 88] width 120 height 12
click at [44, 87] on td "Vanguard VOO" at bounding box center [79, 88] width 120 height 12
drag, startPoint x: 45, startPoint y: 88, endPoint x: 63, endPoint y: 88, distance: 18.2
click at [63, 88] on td "Vanguard VOO" at bounding box center [79, 88] width 120 height 12
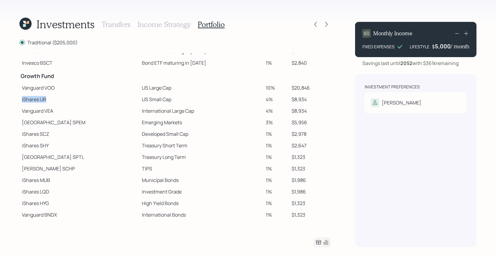
drag, startPoint x: 22, startPoint y: 99, endPoint x: 49, endPoint y: 99, distance: 26.7
click at [49, 99] on td "iShares IJR" at bounding box center [79, 99] width 120 height 12
drag, startPoint x: 22, startPoint y: 121, endPoint x: 64, endPoint y: 122, distance: 41.9
click at [64, 122] on td "State Street SPEM" at bounding box center [79, 123] width 120 height 12
drag, startPoint x: 21, startPoint y: 157, endPoint x: 65, endPoint y: 158, distance: 43.7
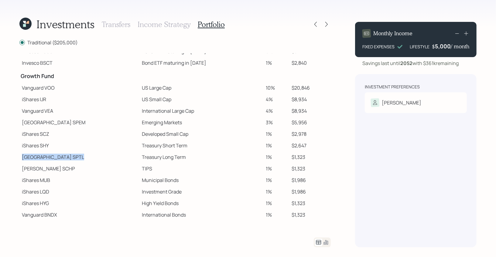
click at [65, 158] on td "State Street SPTL" at bounding box center [79, 157] width 120 height 12
drag, startPoint x: 114, startPoint y: 88, endPoint x: 153, endPoint y: 89, distance: 39.2
click at [153, 89] on td "US Large Cap" at bounding box center [202, 88] width 124 height 12
drag, startPoint x: 113, startPoint y: 99, endPoint x: 161, endPoint y: 100, distance: 47.4
click at [161, 100] on td "US Small Cap" at bounding box center [202, 99] width 124 height 12
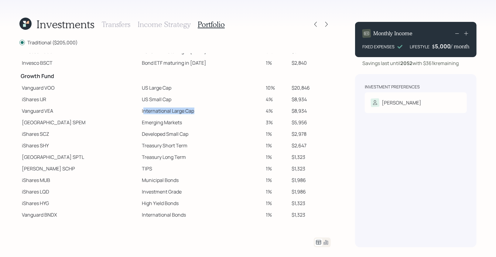
drag, startPoint x: 115, startPoint y: 110, endPoint x: 173, endPoint y: 115, distance: 58.4
click at [173, 115] on td "International Large Cap" at bounding box center [202, 111] width 124 height 12
drag, startPoint x: 114, startPoint y: 122, endPoint x: 161, endPoint y: 128, distance: 47.4
click at [161, 128] on tbody "Spend Fund CASH Cash (Account Management) 1% $2,050 Stability Fund Invesco BSCP…" at bounding box center [174, 96] width 311 height 247
drag, startPoint x: 114, startPoint y: 132, endPoint x: 174, endPoint y: 136, distance: 60.2
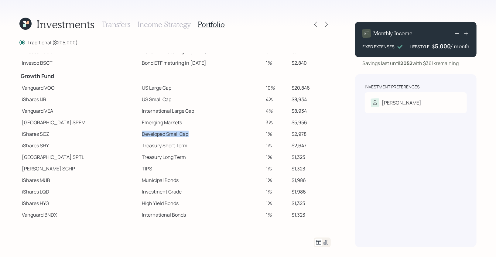
click at [174, 136] on td "Developed Small Cap" at bounding box center [202, 134] width 124 height 12
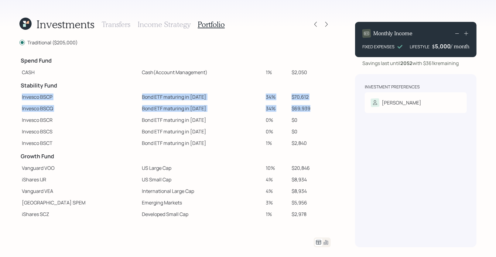
drag, startPoint x: 307, startPoint y: 107, endPoint x: 21, endPoint y: 97, distance: 286.4
click at [21, 97] on tbody "Spend Fund CASH Cash (Account Management) 1% $2,050 Stability Fund Invesco BSCP…" at bounding box center [174, 176] width 311 height 247
click at [173, 98] on td "Bond ETF maturing in [DATE]" at bounding box center [202, 97] width 124 height 12
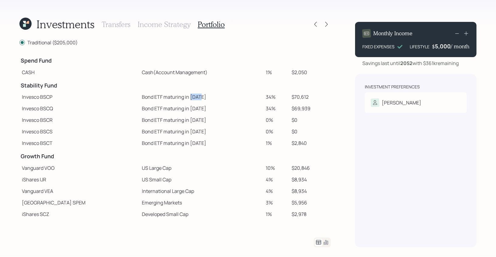
drag, startPoint x: 174, startPoint y: 98, endPoint x: 163, endPoint y: 98, distance: 11.5
click at [163, 98] on td "Bond ETF maturing in [DATE]" at bounding box center [202, 97] width 124 height 12
drag, startPoint x: 305, startPoint y: 99, endPoint x: 116, endPoint y: 97, distance: 189.1
click at [116, 97] on tr "Invesco BSCP Bond ETF maturing in 2025 34% $70,612" at bounding box center [174, 97] width 311 height 12
click at [140, 97] on td "Bond ETF maturing in [DATE]" at bounding box center [202, 97] width 124 height 12
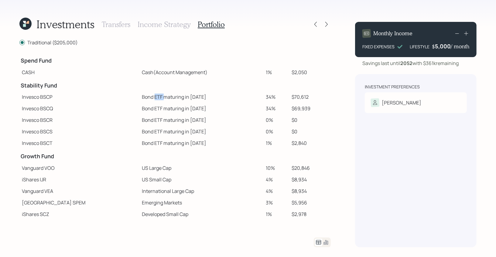
drag, startPoint x: 135, startPoint y: 97, endPoint x: 126, endPoint y: 98, distance: 9.1
click at [140, 98] on td "Bond ETF maturing in [DATE]" at bounding box center [202, 97] width 124 height 12
click at [27, 24] on icon at bounding box center [25, 24] width 12 height 12
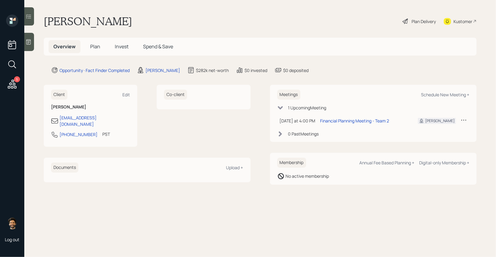
click at [86, 49] on h5 "Plan" at bounding box center [95, 46] width 20 height 13
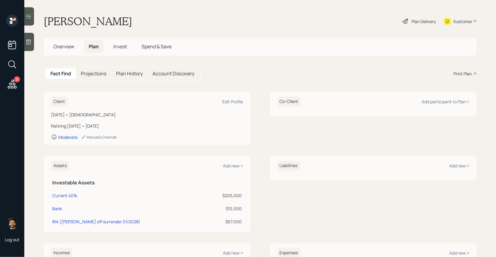
click at [69, 46] on span "Overview" at bounding box center [63, 46] width 21 height 7
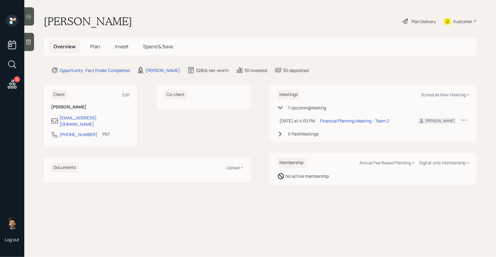
click at [97, 45] on span "Plan" at bounding box center [95, 46] width 10 height 7
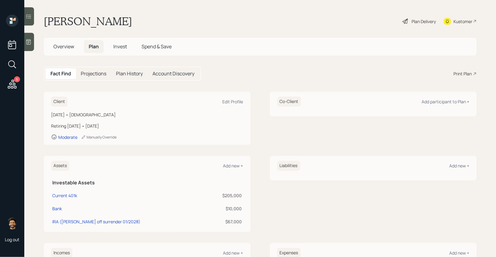
click at [424, 22] on div "Plan Delivery" at bounding box center [423, 21] width 24 height 6
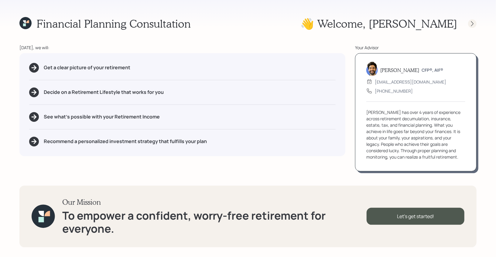
click at [473, 23] on icon at bounding box center [472, 24] width 6 height 6
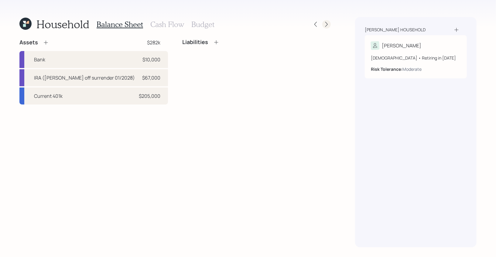
click at [329, 26] on icon at bounding box center [326, 24] width 6 height 6
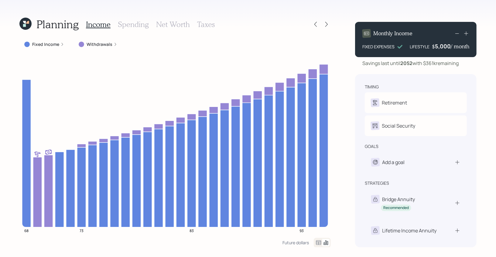
click at [25, 21] on icon at bounding box center [24, 22] width 3 height 3
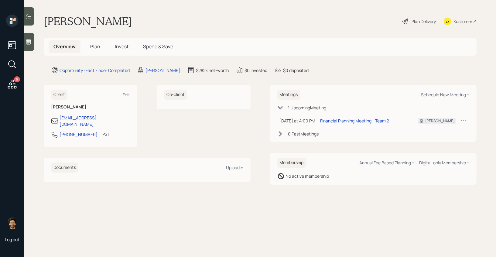
click at [94, 47] on span "Plan" at bounding box center [95, 46] width 10 height 7
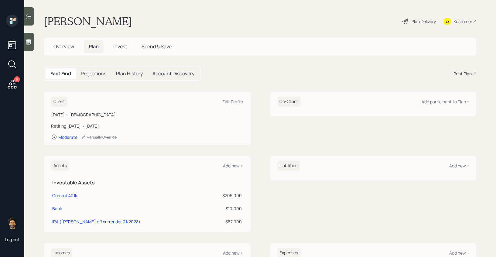
click at [67, 49] on span "Overview" at bounding box center [63, 46] width 21 height 7
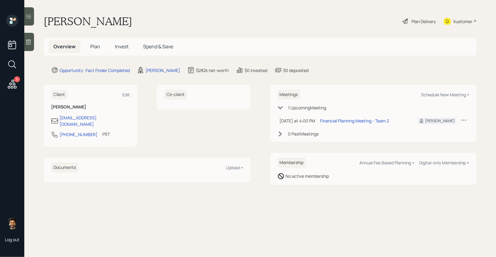
click at [94, 47] on span "Plan" at bounding box center [95, 46] width 10 height 7
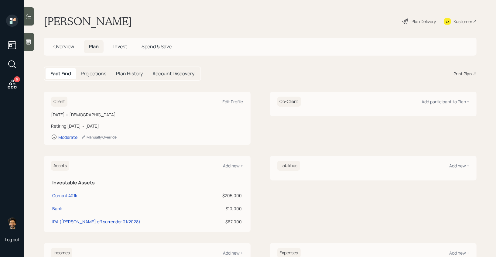
click at [67, 48] on span "Overview" at bounding box center [63, 46] width 21 height 7
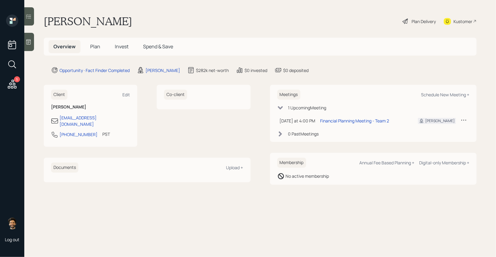
click at [97, 48] on span "Plan" at bounding box center [95, 46] width 10 height 7
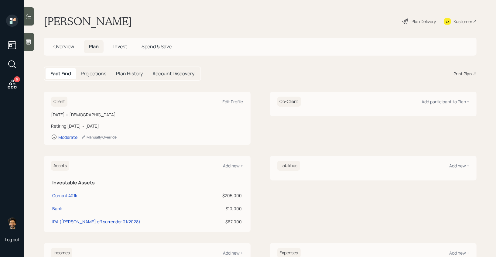
click at [460, 73] on div "Print Plan" at bounding box center [462, 73] width 18 height 6
click at [69, 46] on span "Overview" at bounding box center [63, 46] width 21 height 7
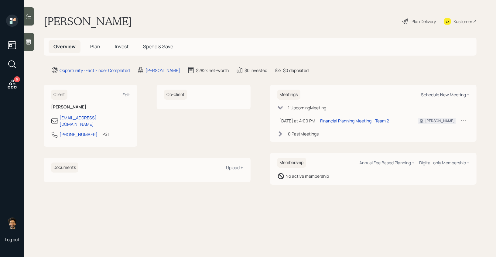
click at [435, 92] on div "Schedule New Meeting +" at bounding box center [445, 95] width 48 height 6
select select "f14b762f-c7c2-4b89-9227-8fa891345eea"
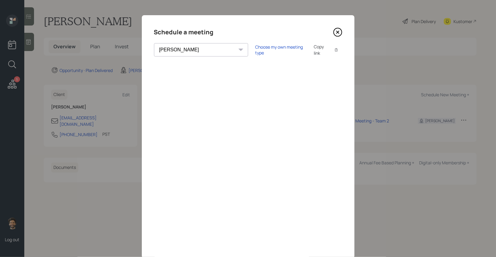
click at [339, 33] on icon at bounding box center [337, 32] width 9 height 9
